Goal: Obtain resource: Download file/media

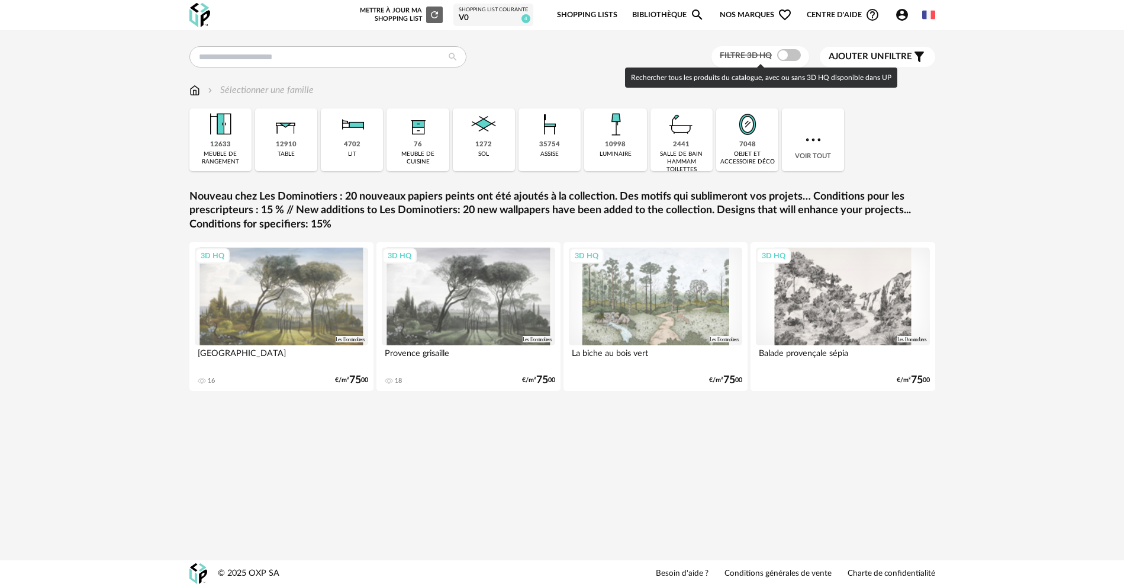
click at [783, 50] on span at bounding box center [789, 55] width 24 height 12
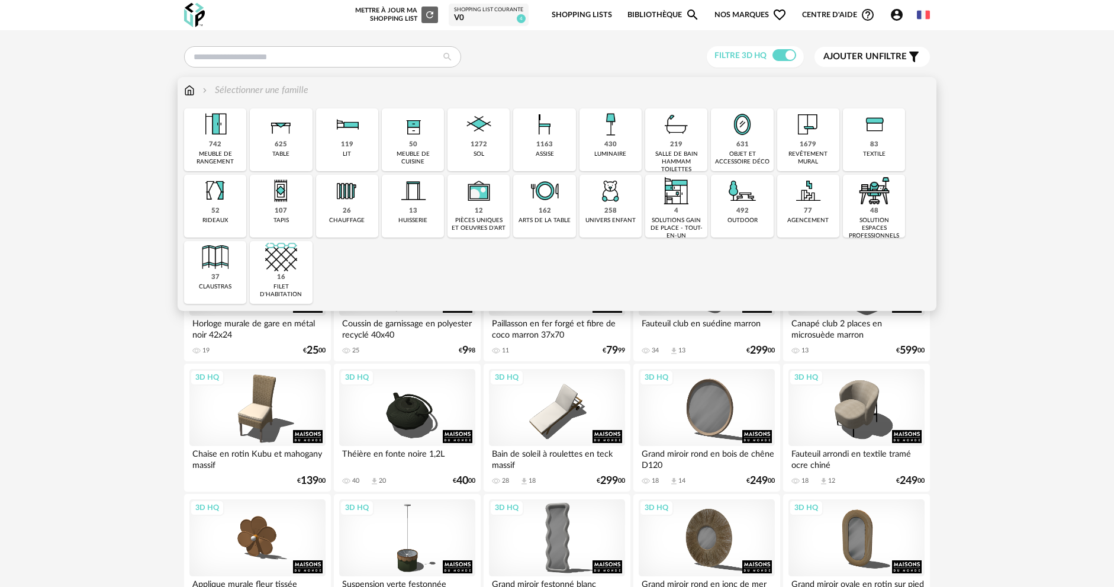
click at [548, 159] on div "1163 assise" at bounding box center [544, 139] width 62 height 63
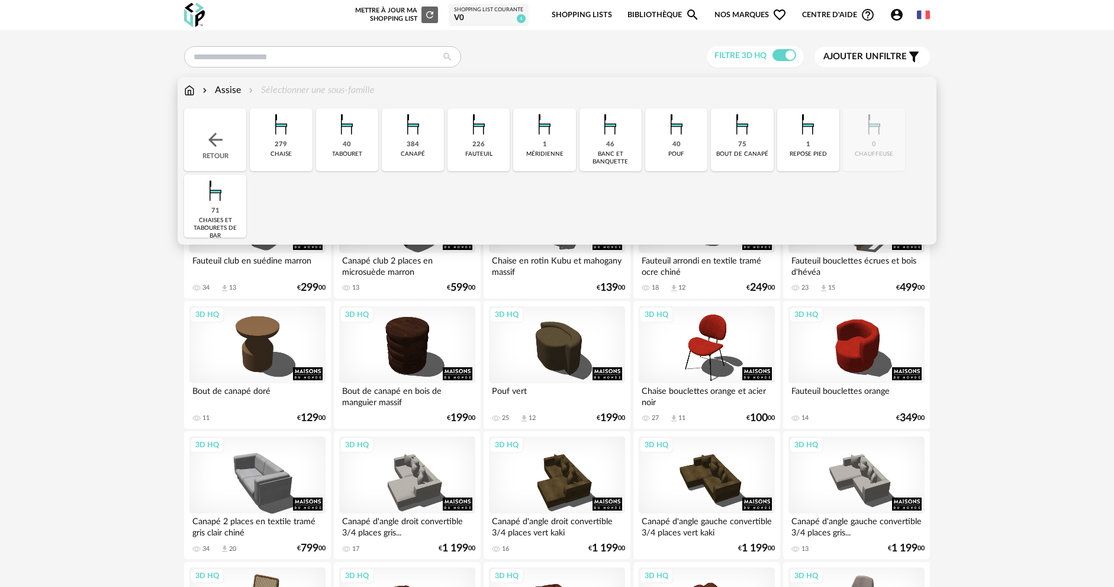
click at [420, 139] on img at bounding box center [413, 124] width 32 height 32
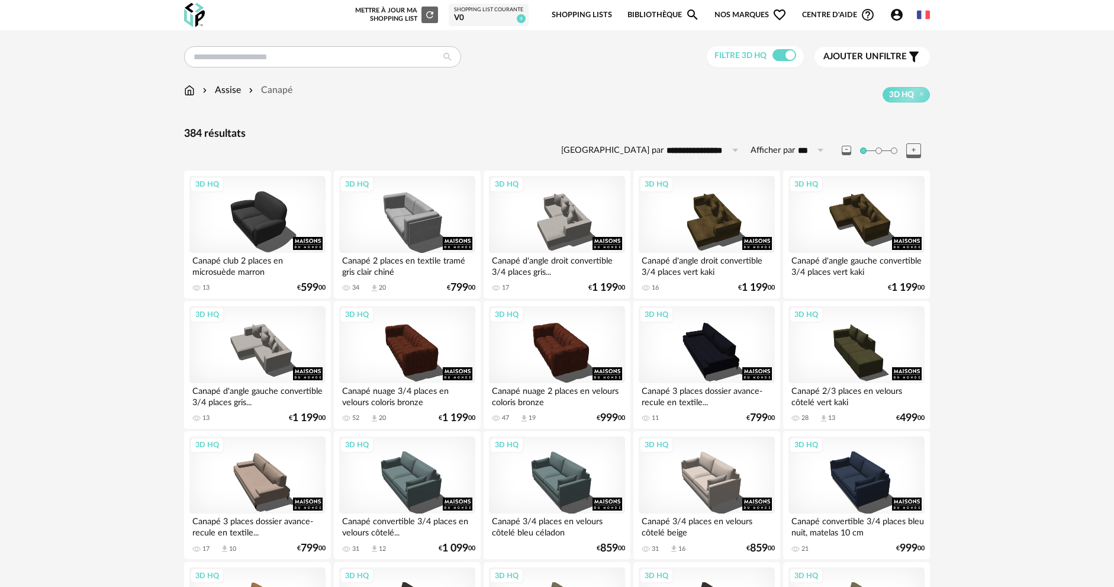
click at [891, 51] on span "Ajouter un filtre" at bounding box center [865, 57] width 83 height 12
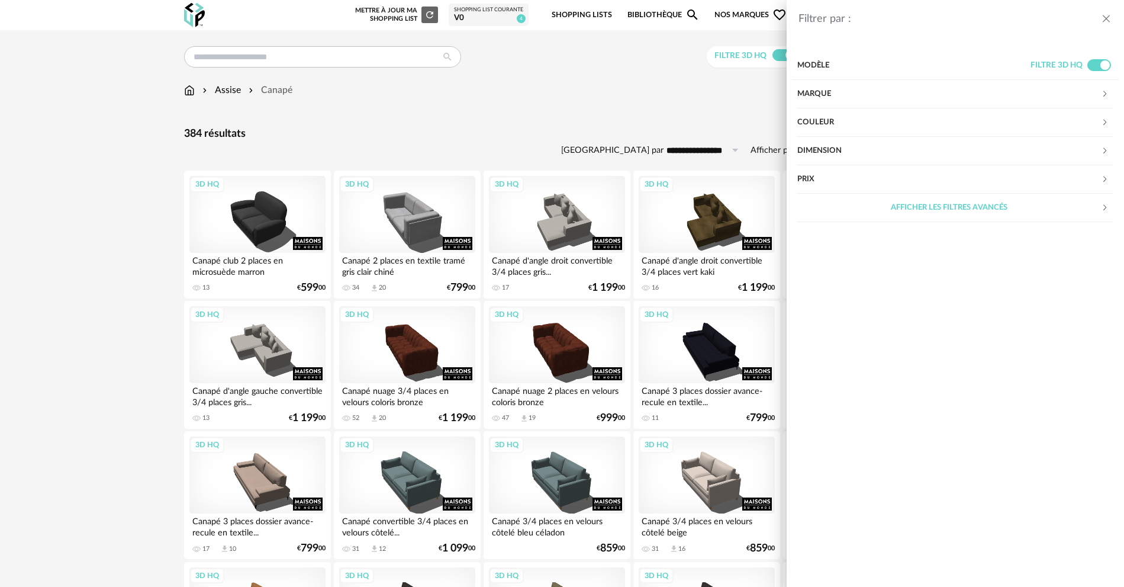
click at [878, 121] on div "Couleur" at bounding box center [950, 122] width 304 height 28
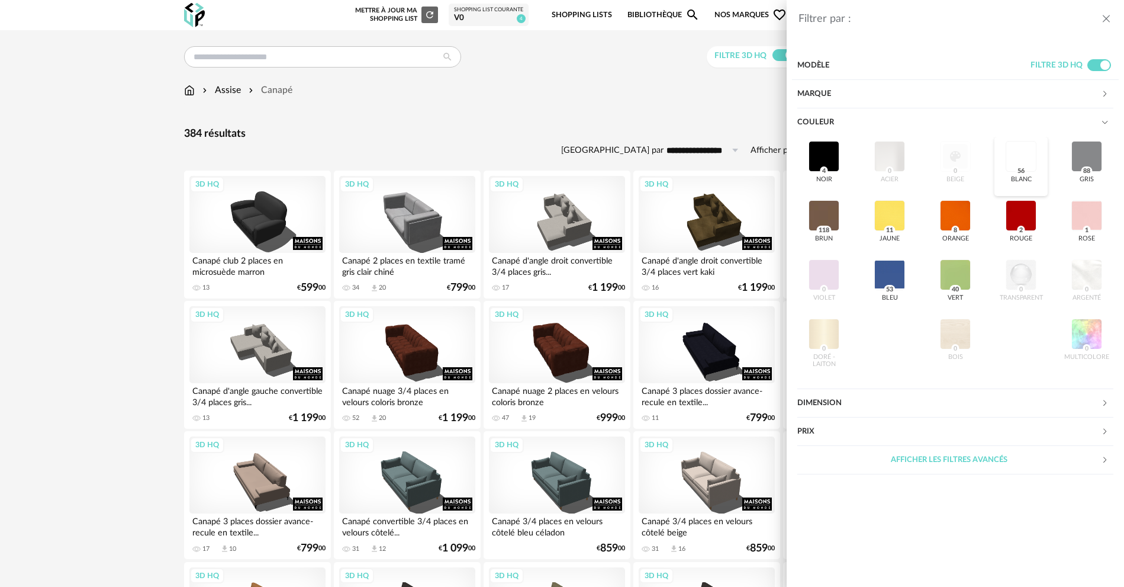
click at [1025, 159] on div at bounding box center [1021, 156] width 31 height 31
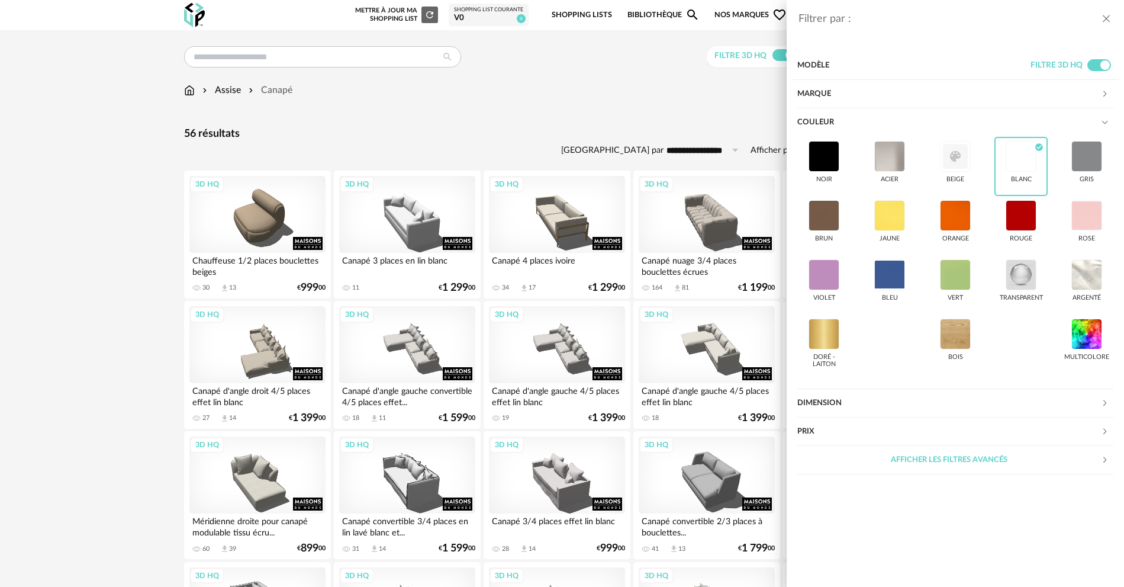
click at [557, 142] on div "Filtrer par : Modèle Filtre 3D HQ Marque &tradition 0 101 Copenhagen 0 366 Conc…" at bounding box center [562, 293] width 1124 height 587
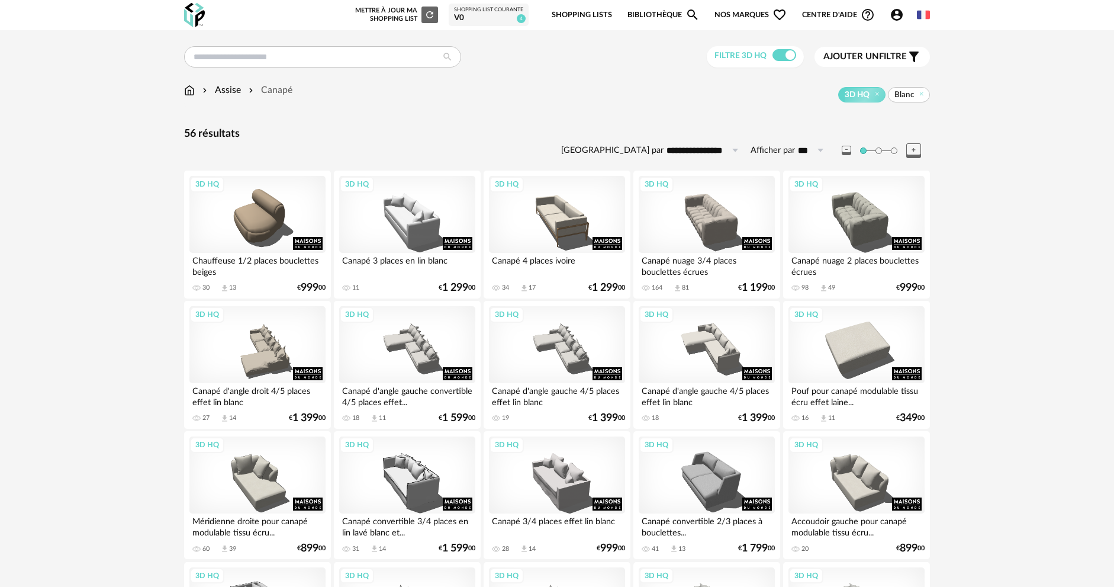
click at [854, 59] on span "Ajouter un" at bounding box center [852, 56] width 56 height 9
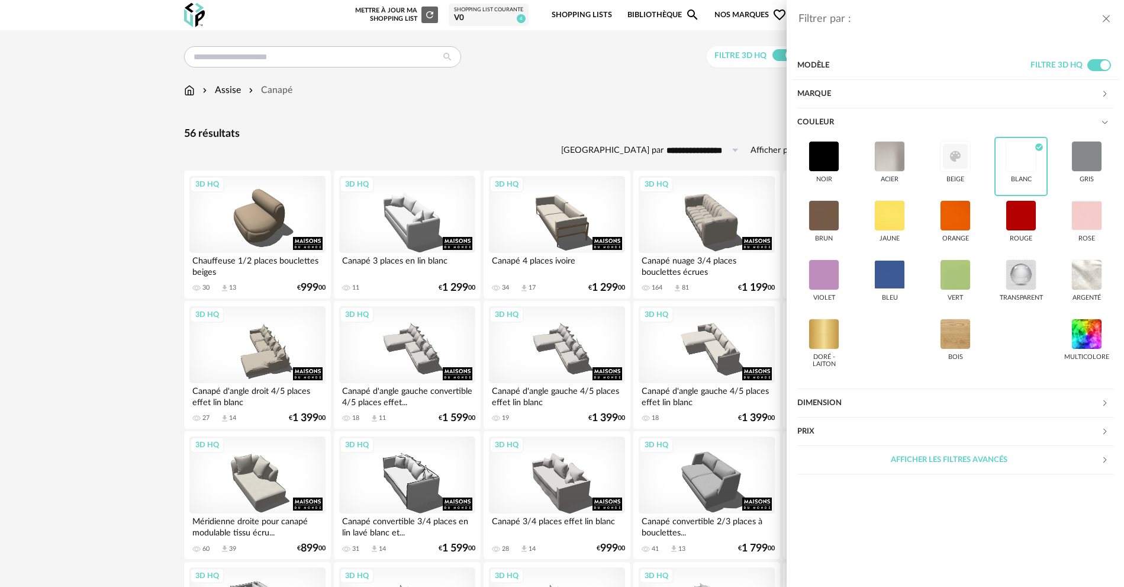
click at [960, 459] on div "Afficher les filtres avancés" at bounding box center [950, 460] width 304 height 28
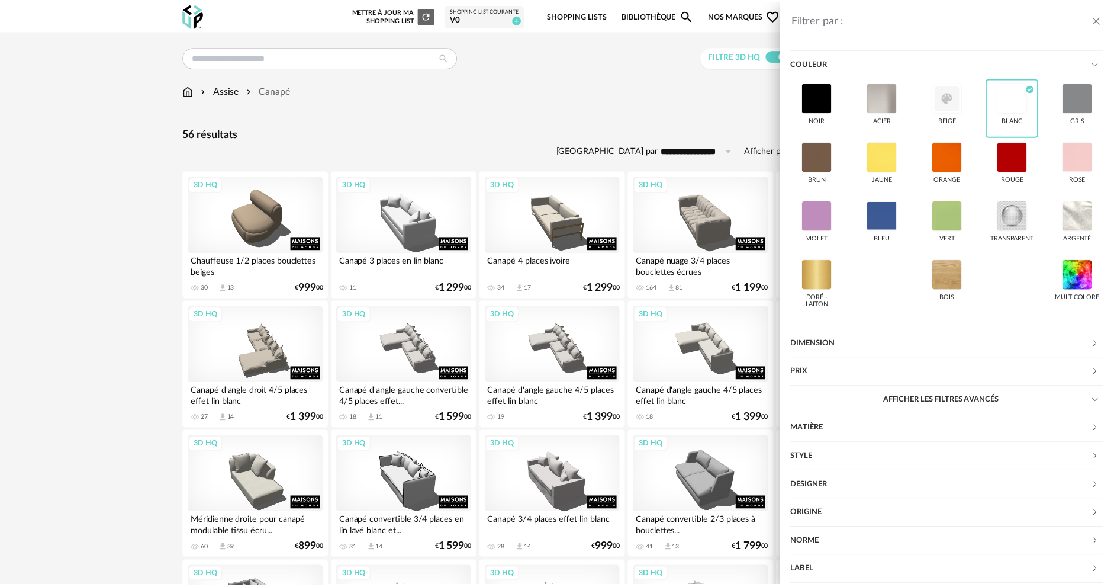
scroll to position [106, 0]
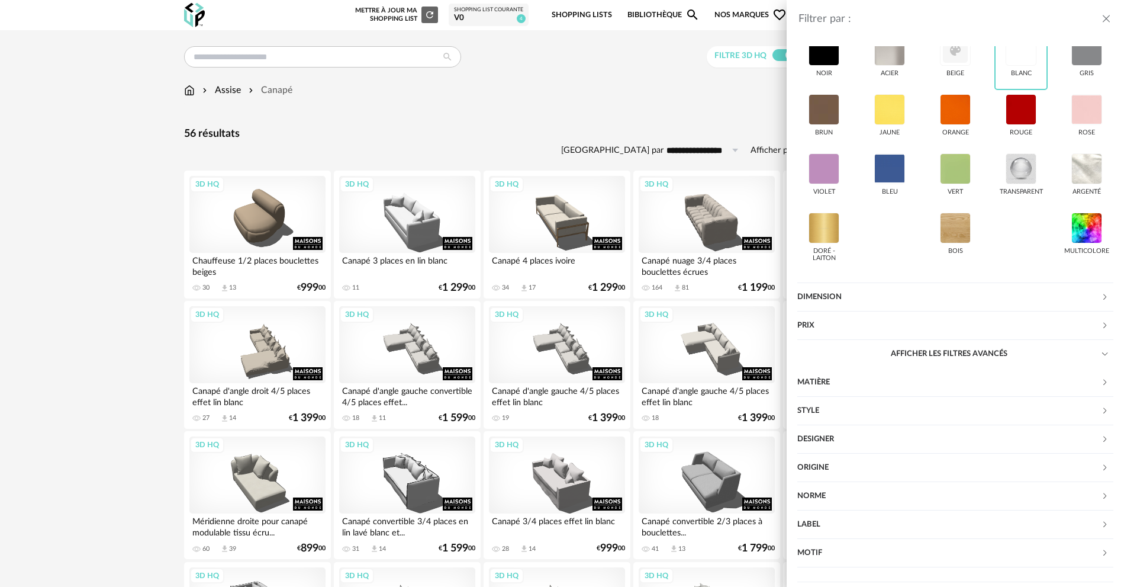
click at [895, 298] on div "Dimension" at bounding box center [950, 297] width 304 height 28
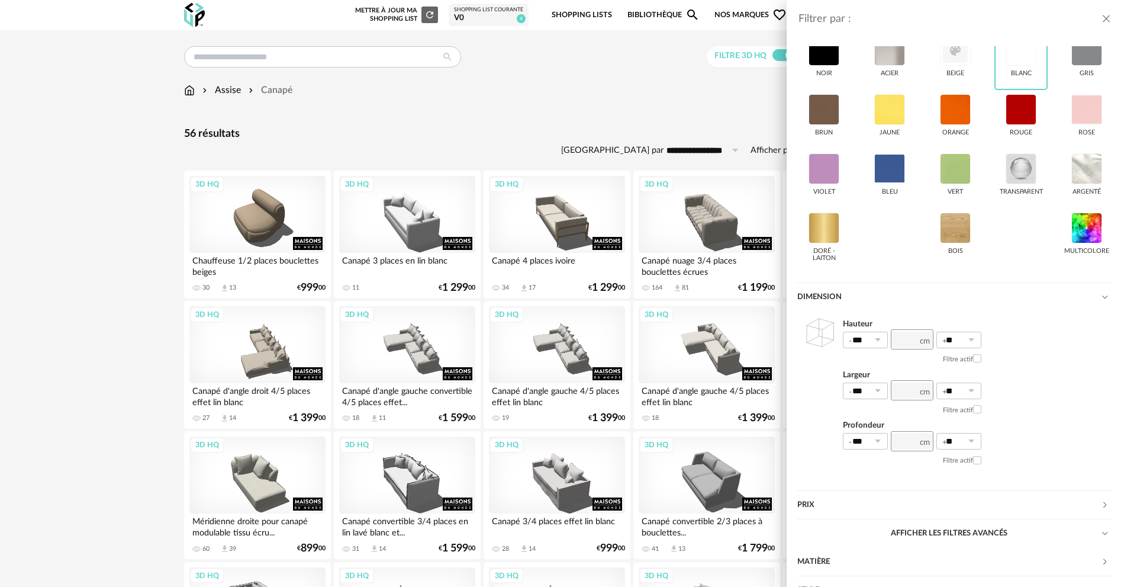
click at [490, 118] on div "Filtrer par : Modèle Filtre 3D HQ Marque &tradition 0 101 Copenhagen 0 366 Conc…" at bounding box center [562, 293] width 1124 height 587
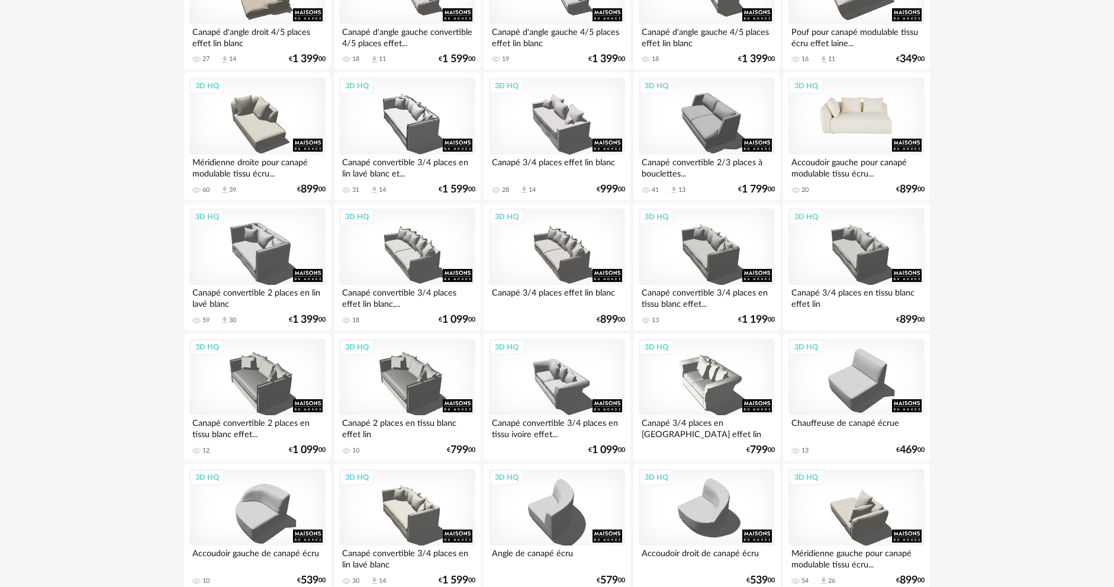
scroll to position [355, 0]
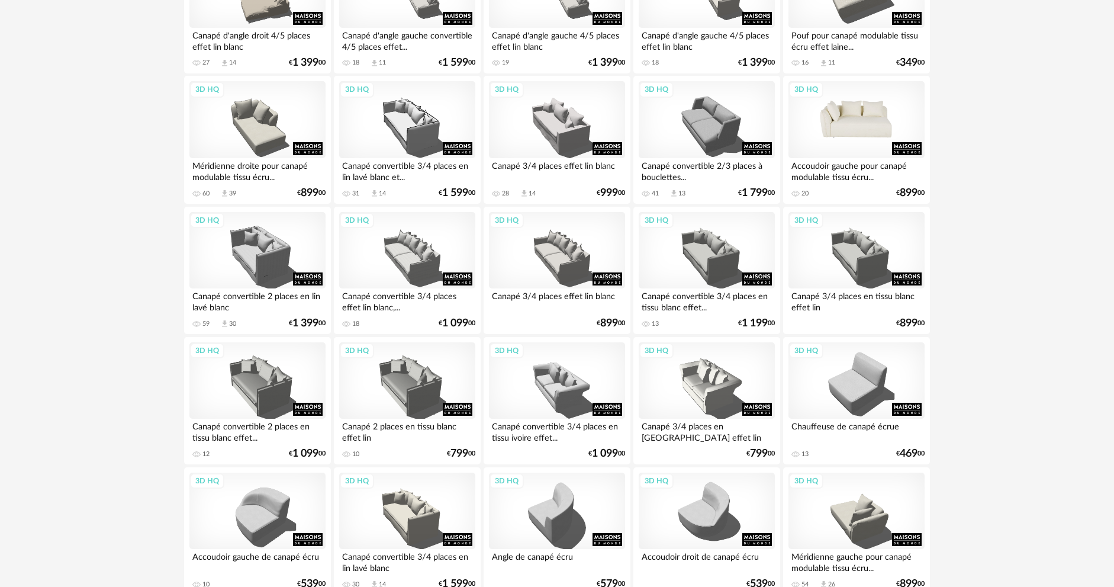
click at [860, 126] on div "3D HQ" at bounding box center [857, 119] width 136 height 77
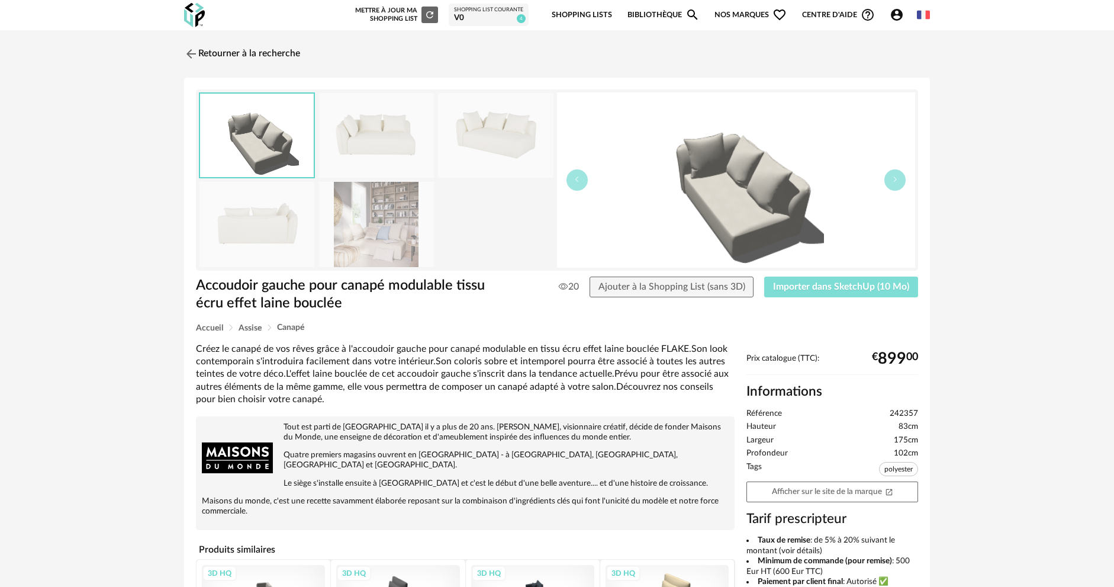
click at [817, 291] on button "Importer dans SketchUp (10 Mo)" at bounding box center [841, 287] width 154 height 21
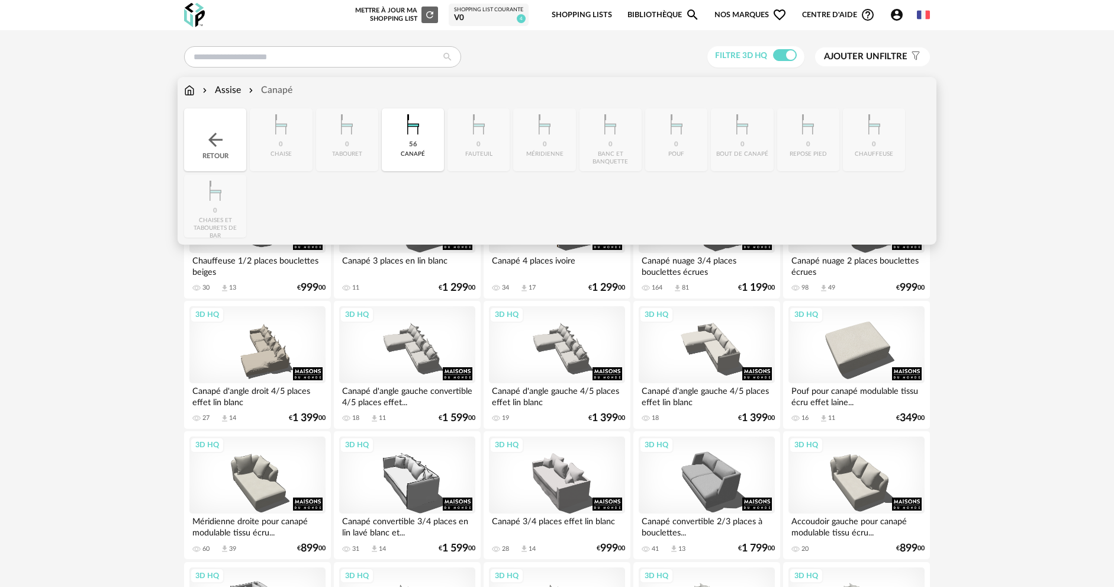
click at [186, 88] on img at bounding box center [189, 90] width 11 height 14
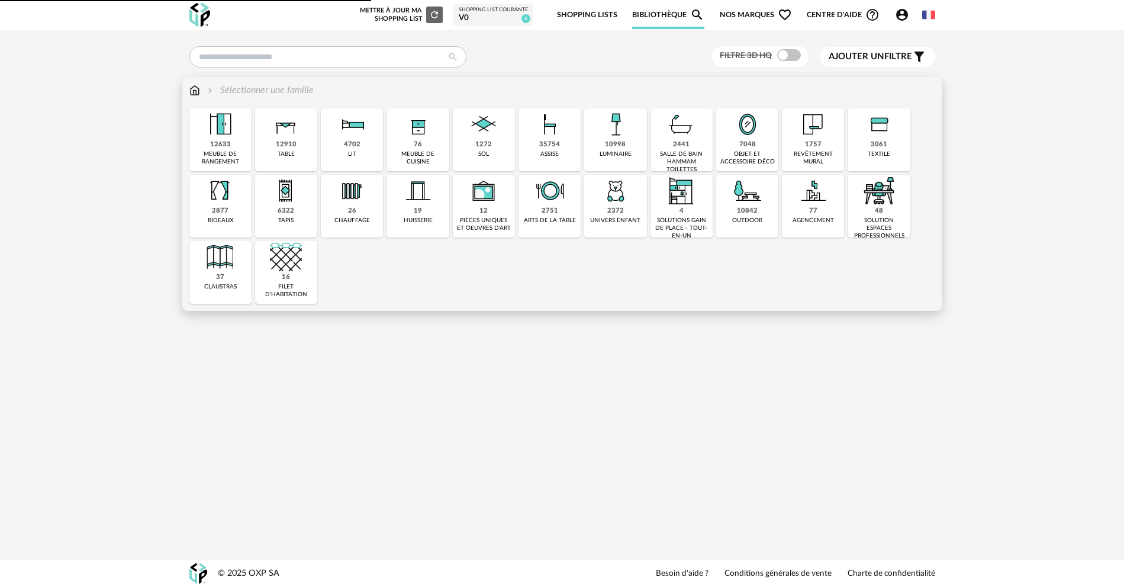
click at [189, 93] on img at bounding box center [194, 90] width 11 height 14
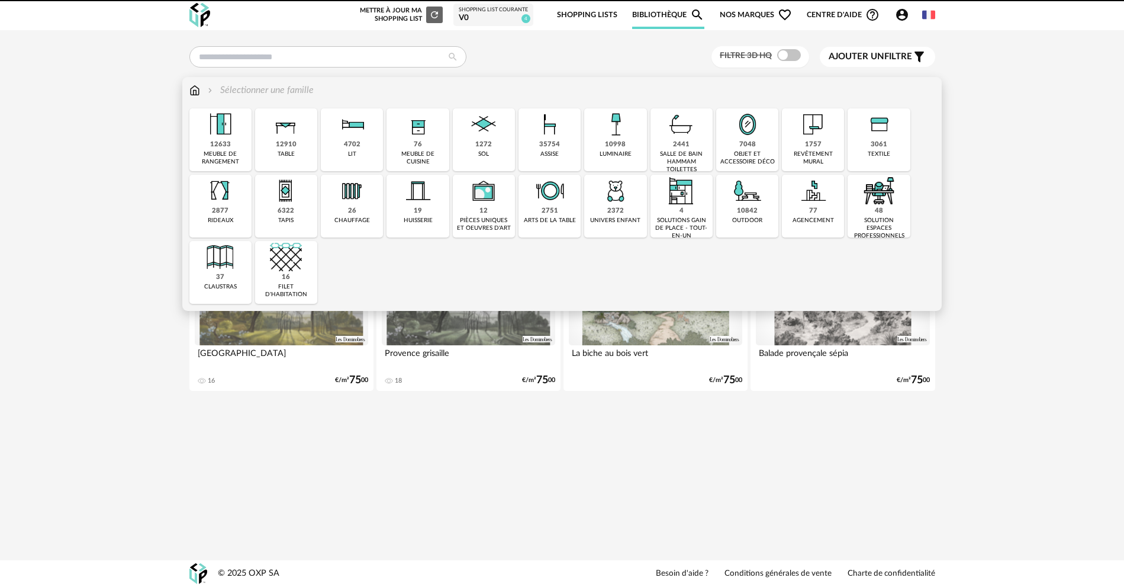
click at [609, 142] on div "10998" at bounding box center [615, 144] width 21 height 9
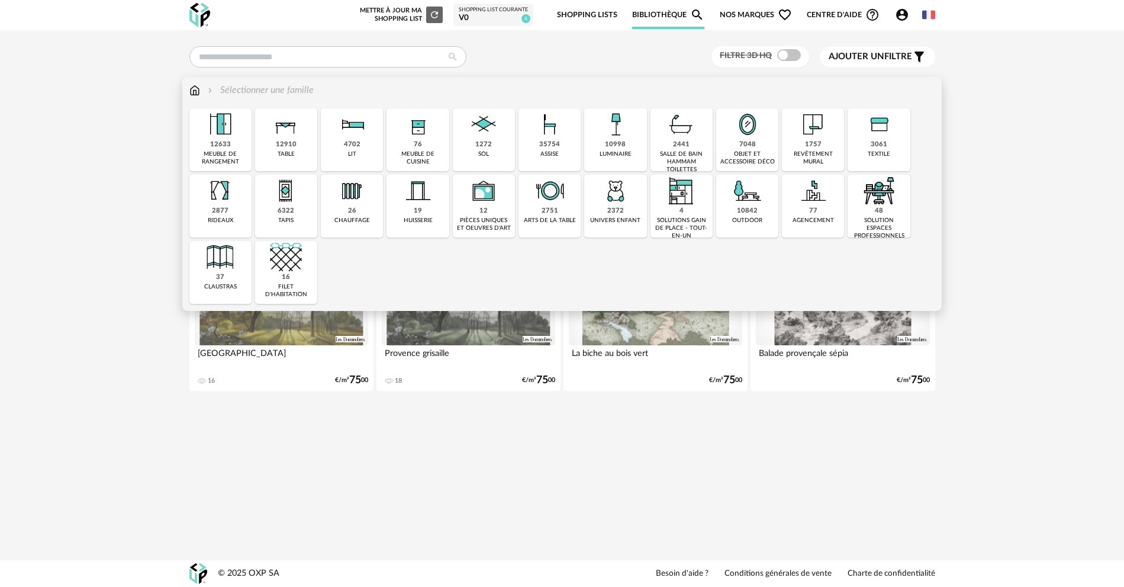
click at [605, 127] on img at bounding box center [616, 124] width 32 height 32
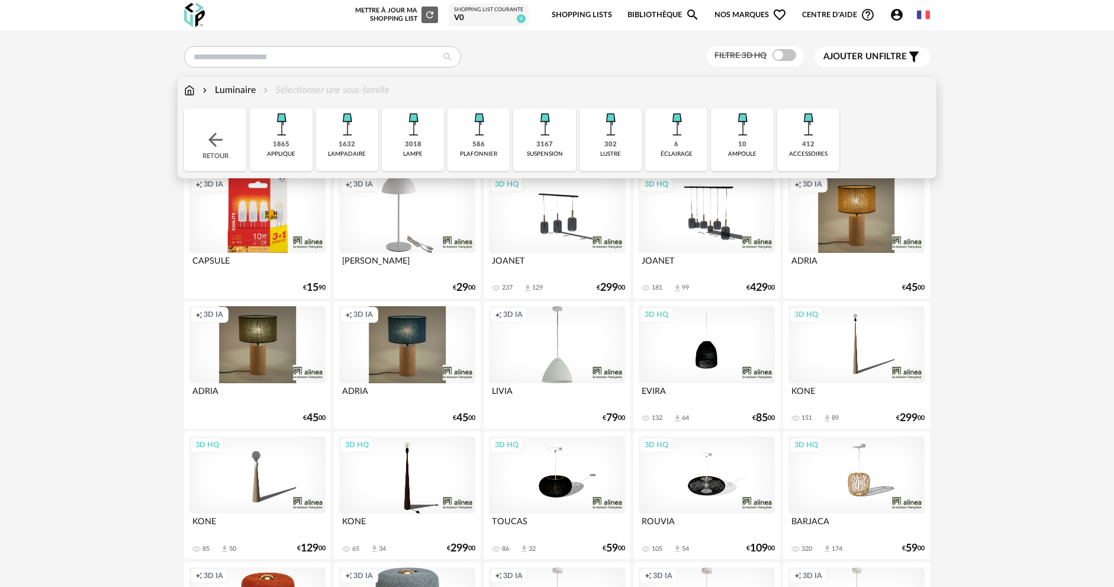
click at [348, 128] on img at bounding box center [347, 124] width 32 height 32
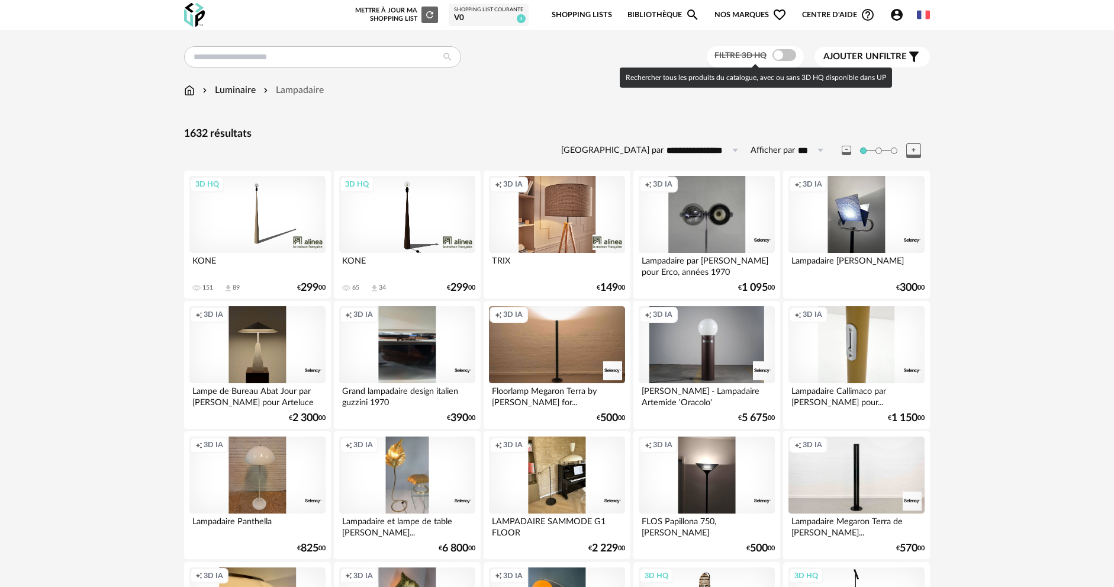
click at [785, 57] on span at bounding box center [785, 55] width 24 height 12
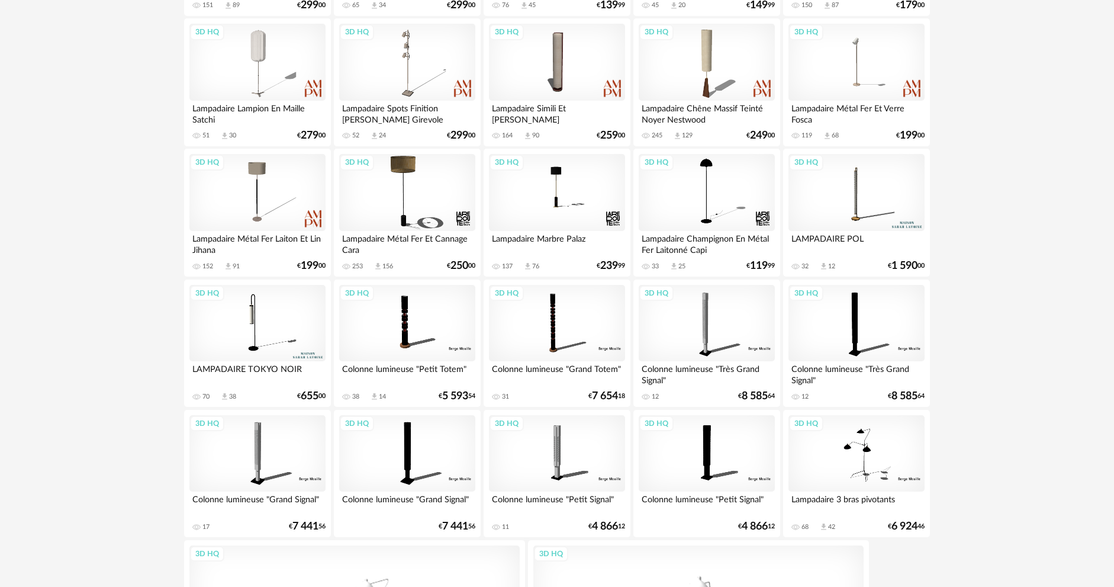
scroll to position [168, 0]
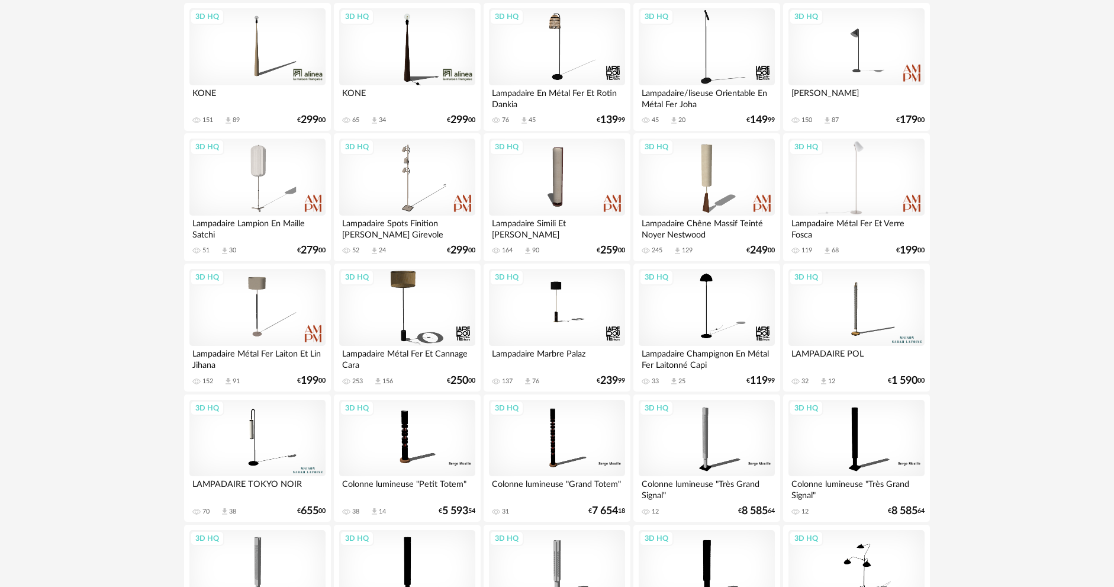
click at [896, 186] on div "3D HQ" at bounding box center [857, 177] width 136 height 77
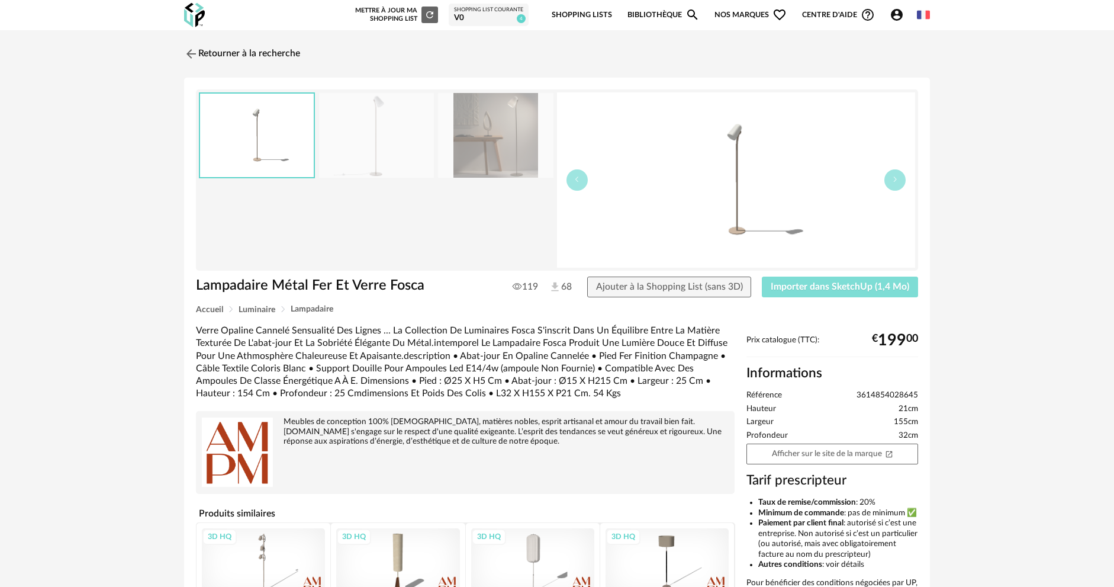
drag, startPoint x: 818, startPoint y: 291, endPoint x: 862, endPoint y: 245, distance: 62.8
click at [818, 290] on span "Importer dans SketchUp (1,4 Mo)" at bounding box center [840, 286] width 139 height 9
